Goal: Find specific page/section: Find specific page/section

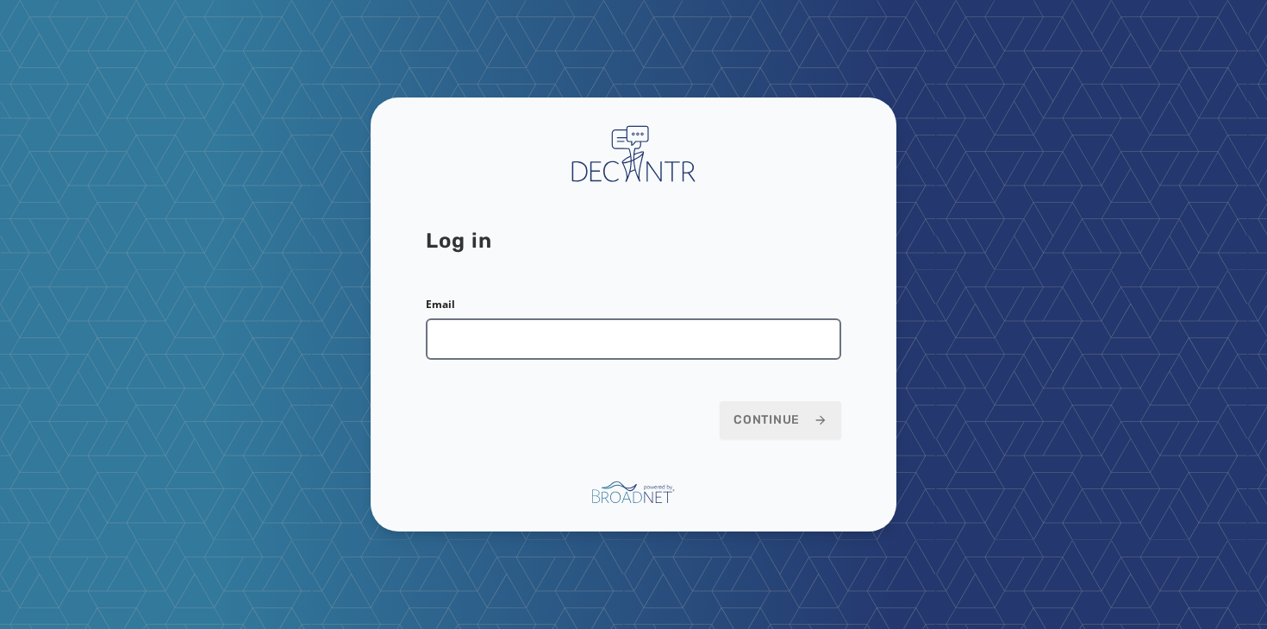
click at [488, 330] on input "Email" at bounding box center [634, 338] width 416 height 41
type input "**********"
click at [720, 401] on button "Continue" at bounding box center [781, 420] width 122 height 38
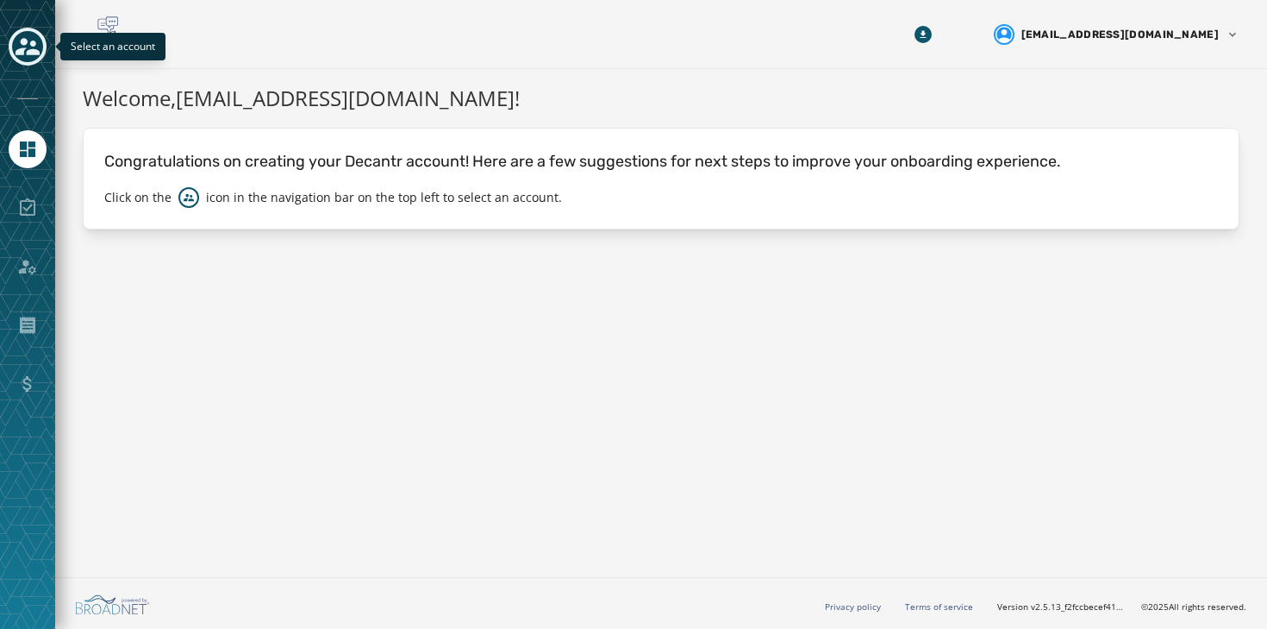
click at [25, 52] on icon "Toggle account select drawer" at bounding box center [28, 46] width 24 height 24
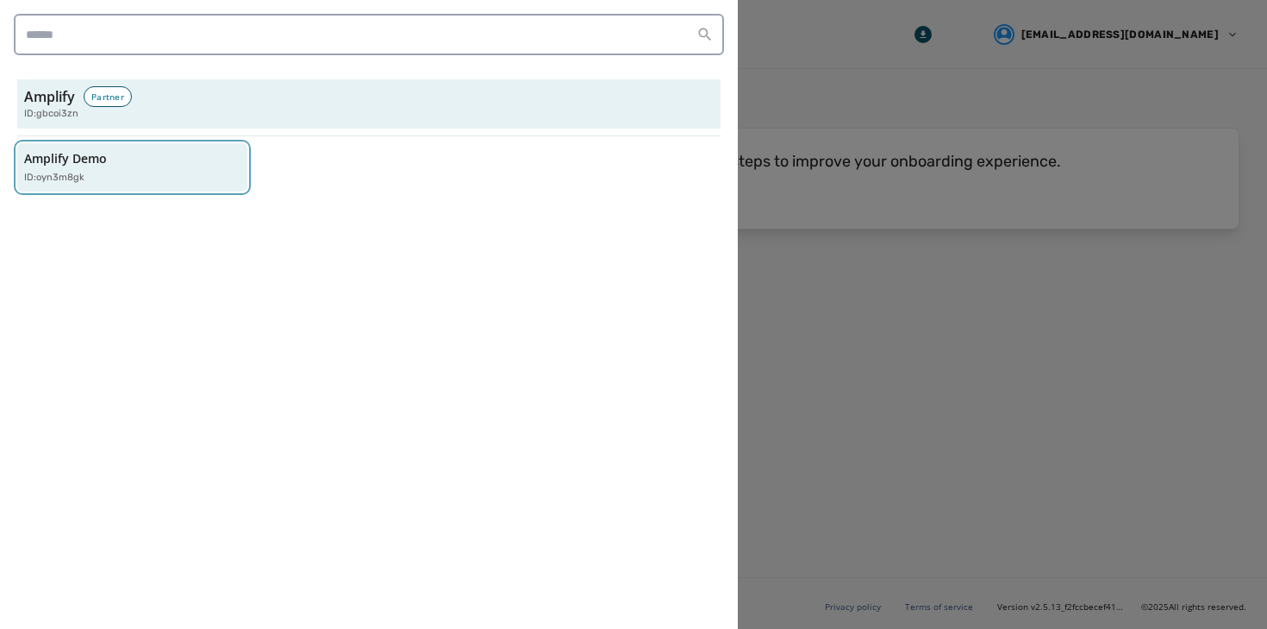
click at [69, 177] on p "ID: oyn3m8gk" at bounding box center [54, 178] width 60 height 15
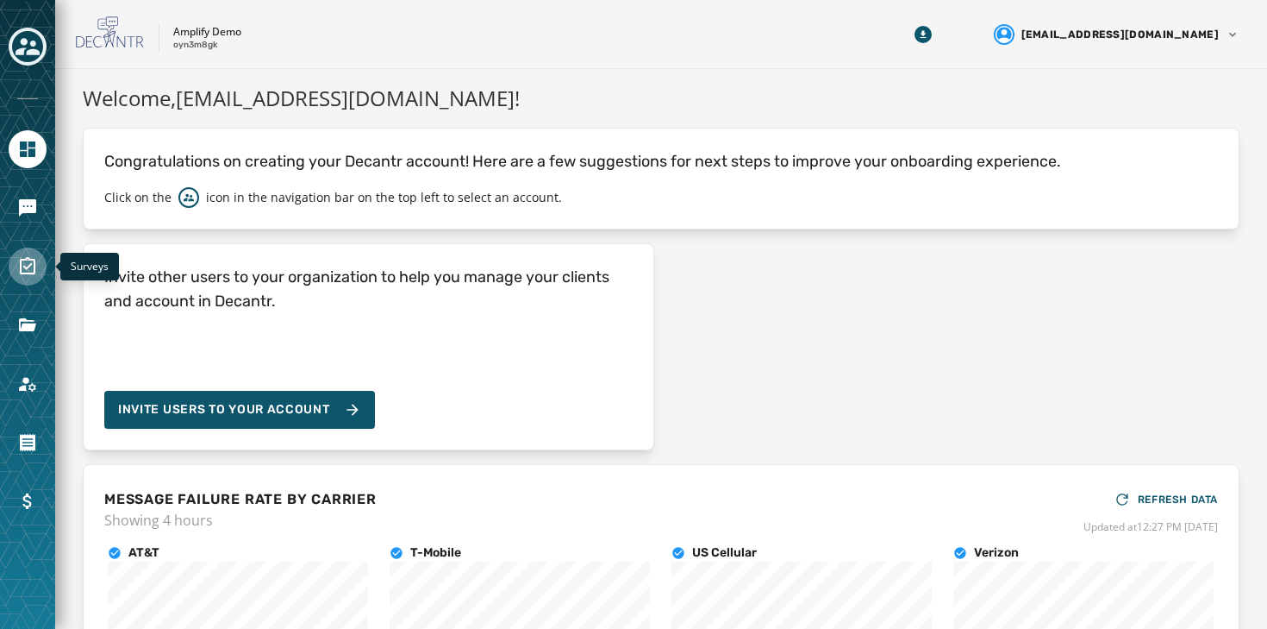
click at [37, 261] on icon "Navigate to Surveys" at bounding box center [27, 266] width 21 height 21
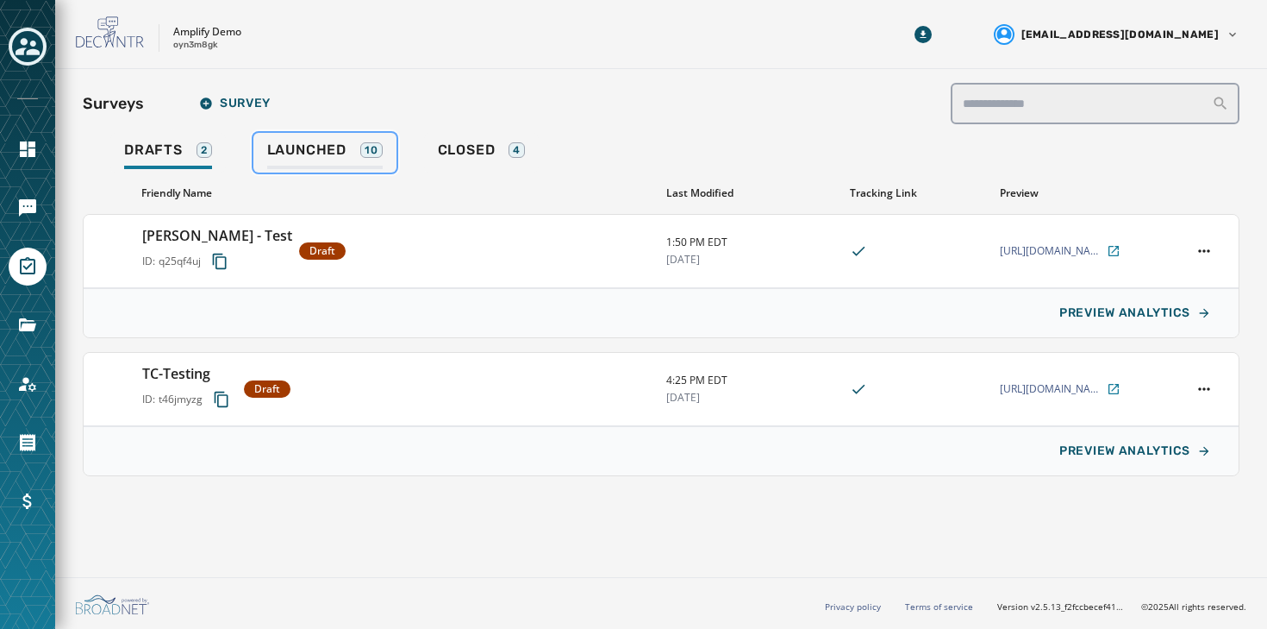
click at [331, 137] on link "Launched 10" at bounding box center [324, 153] width 143 height 40
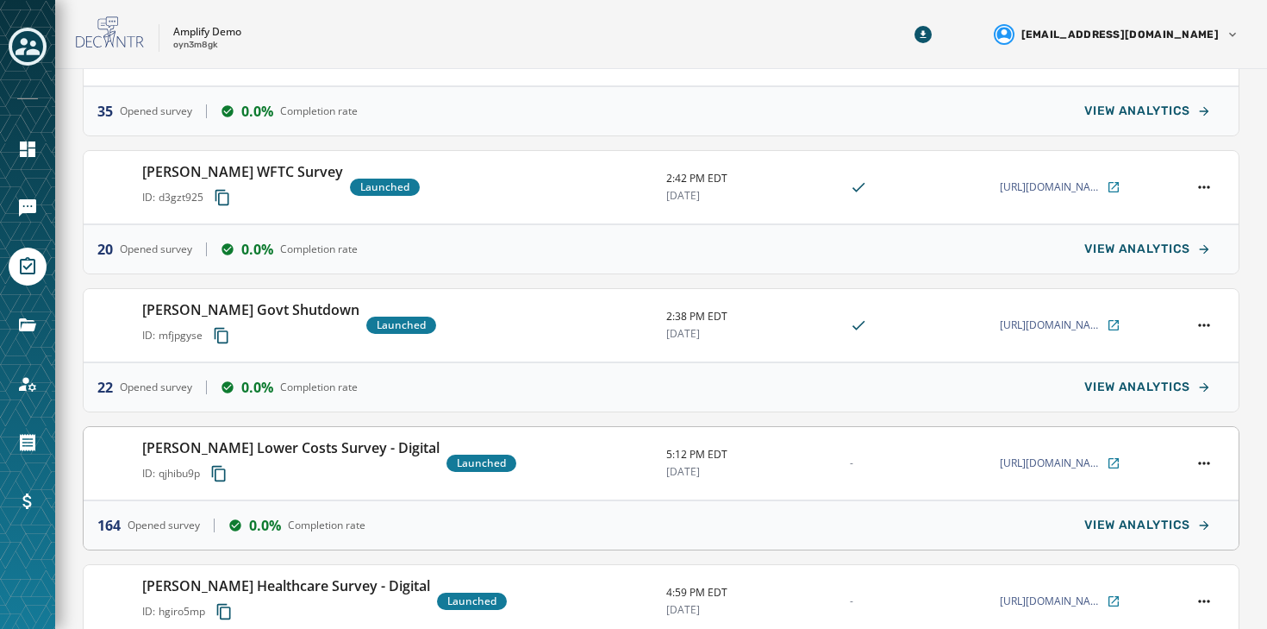
scroll to position [193, 0]
